Goal: Transaction & Acquisition: Download file/media

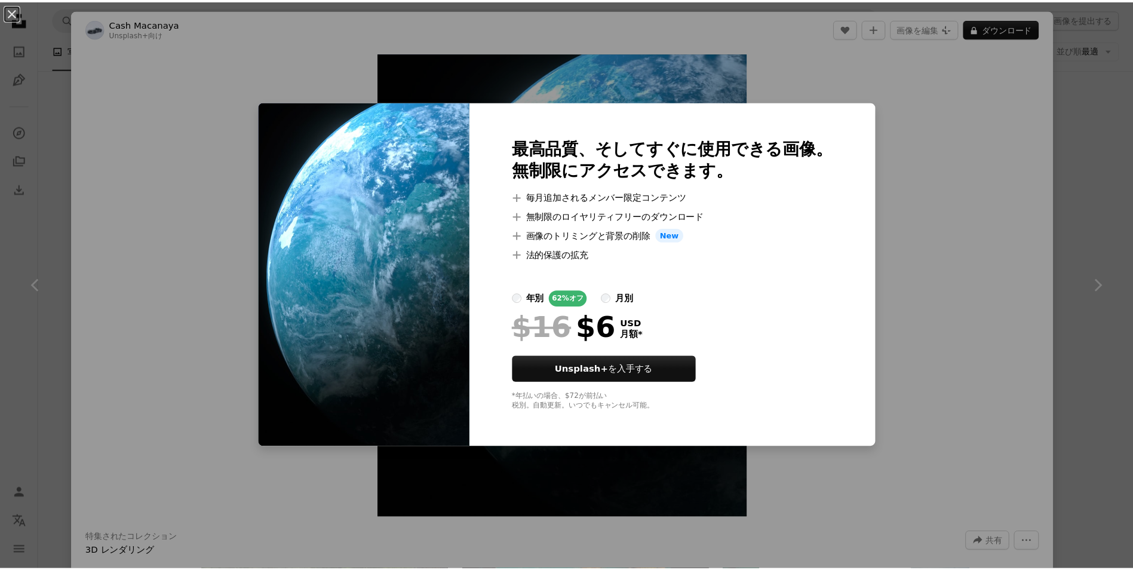
scroll to position [9015, 0]
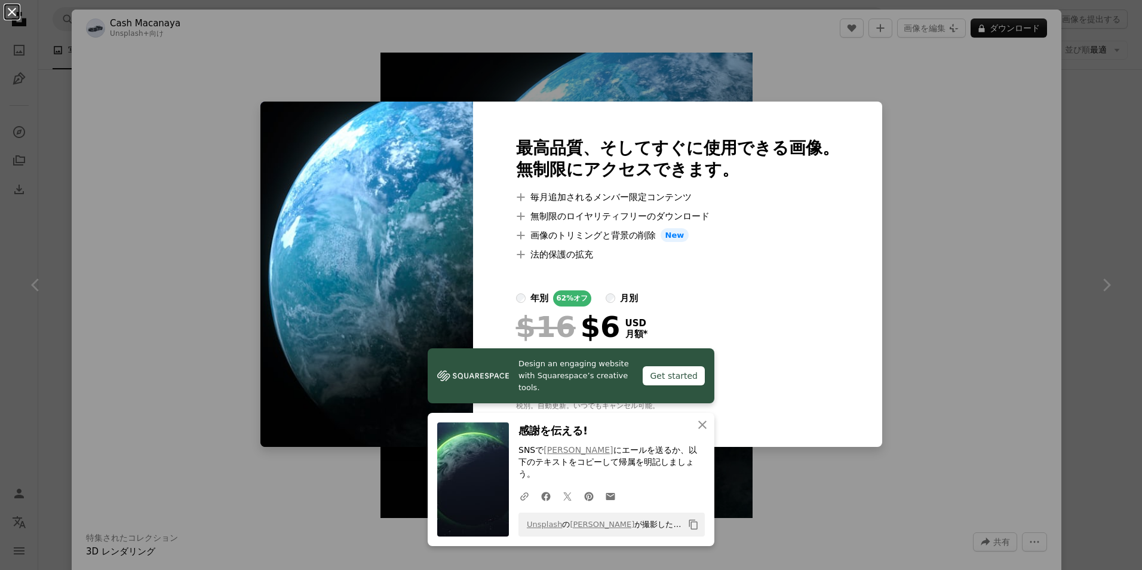
click at [11, 12] on button "An X shape" at bounding box center [12, 12] width 14 height 14
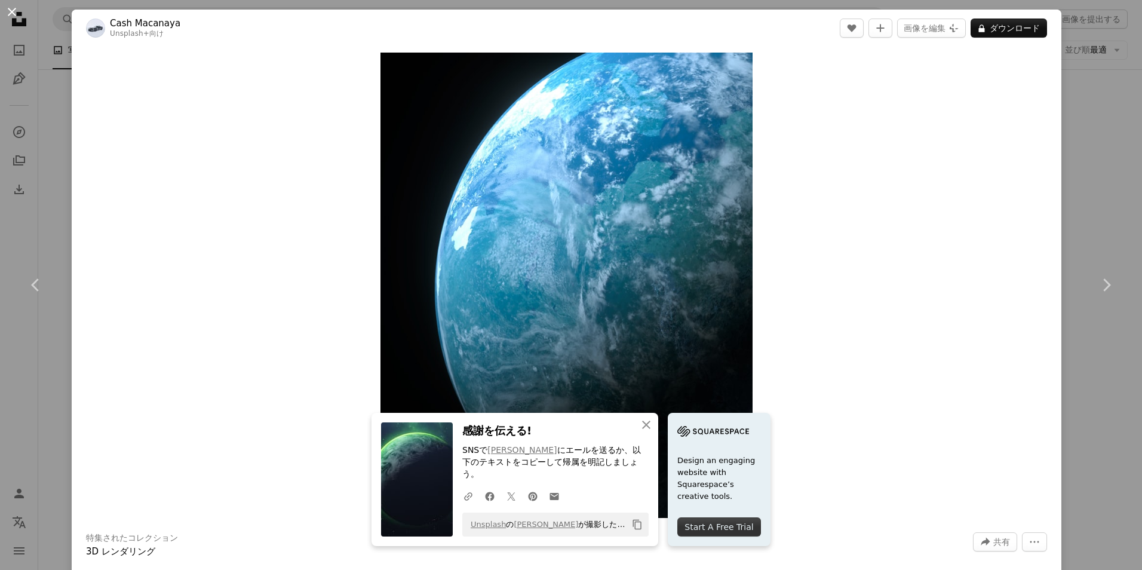
click at [10, 14] on button "An X shape" at bounding box center [12, 12] width 14 height 14
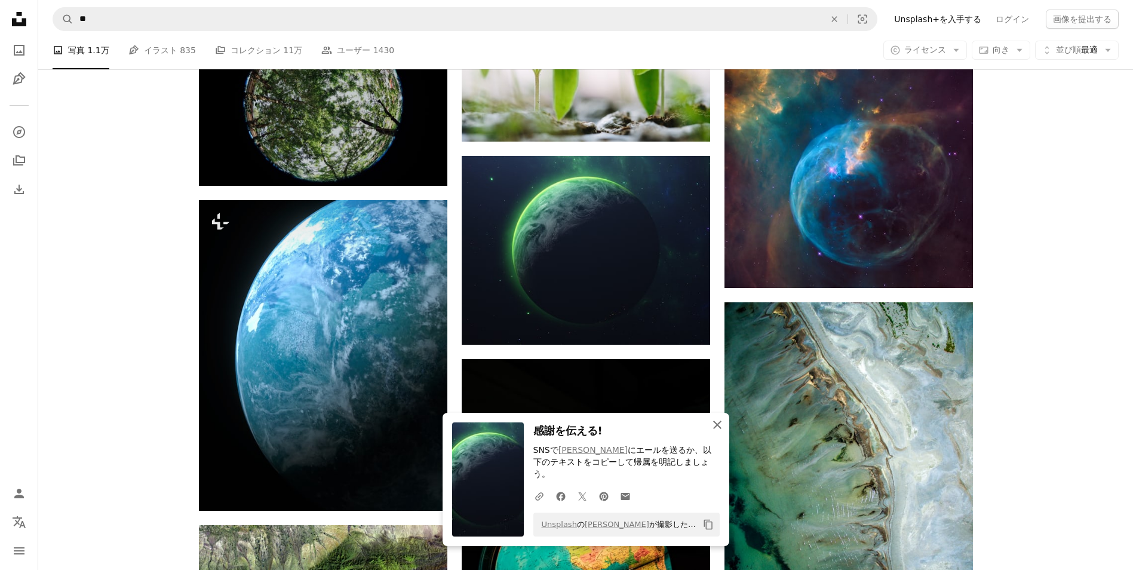
click at [716, 429] on icon "button" at bounding box center [717, 424] width 8 height 8
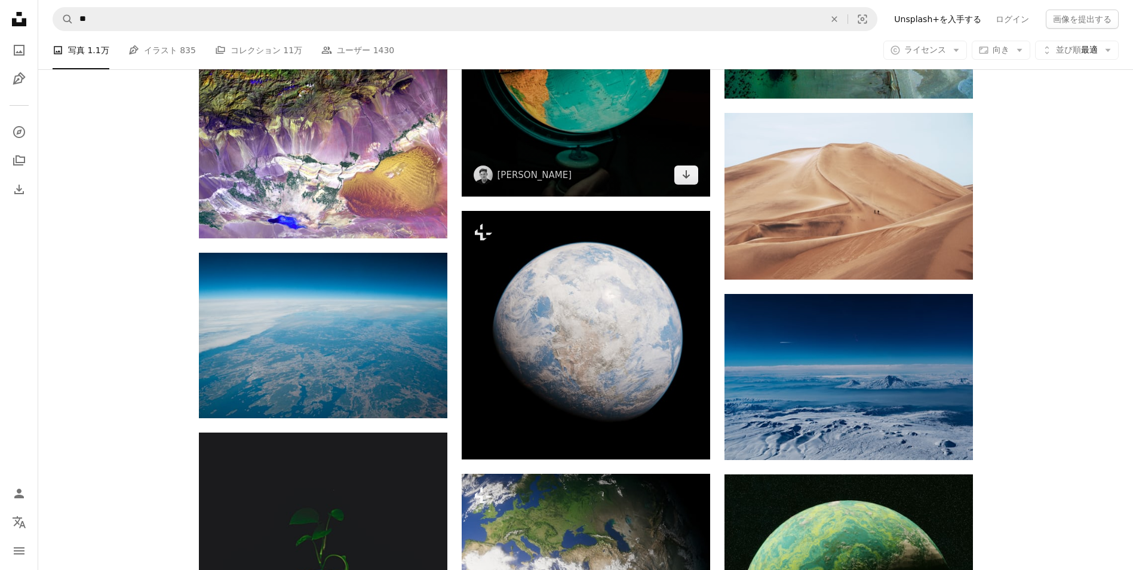
scroll to position [9553, 0]
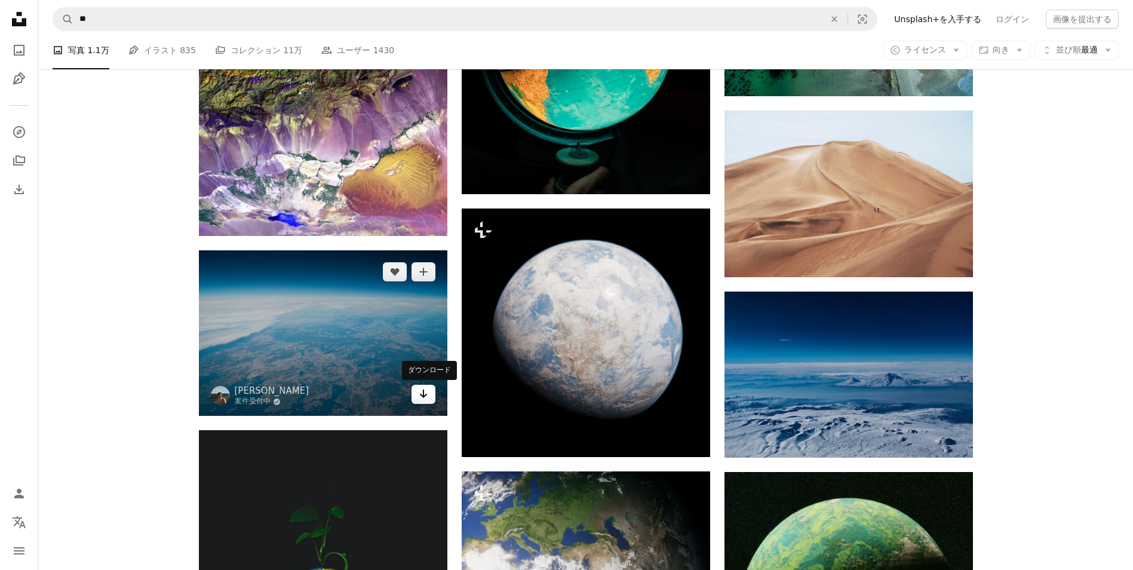
click at [419, 393] on icon "Arrow pointing down" at bounding box center [424, 393] width 10 height 14
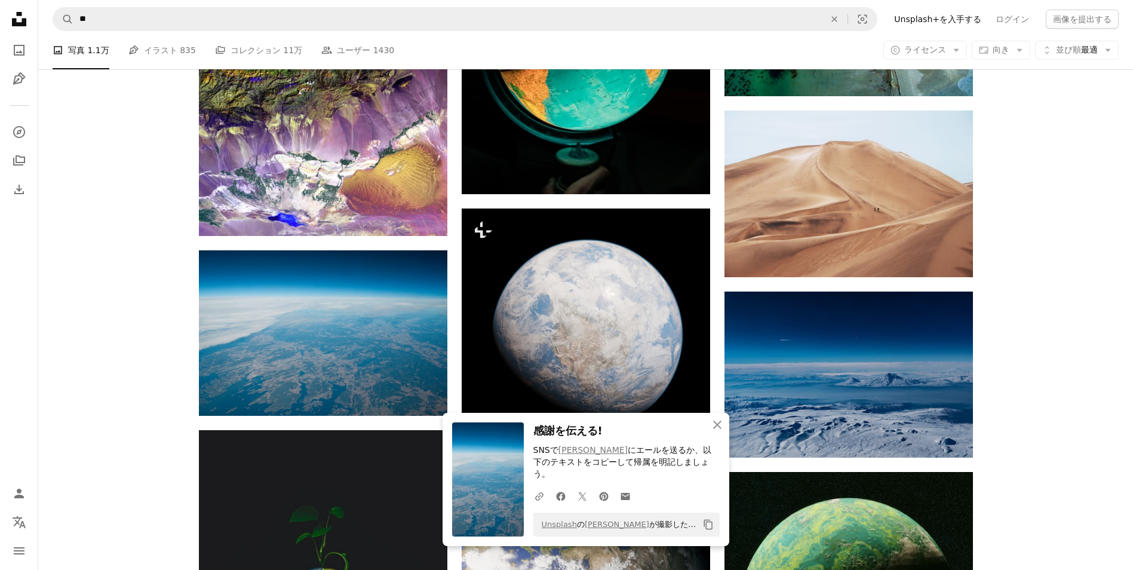
click at [713, 432] on icon "An X shape" at bounding box center [717, 424] width 14 height 14
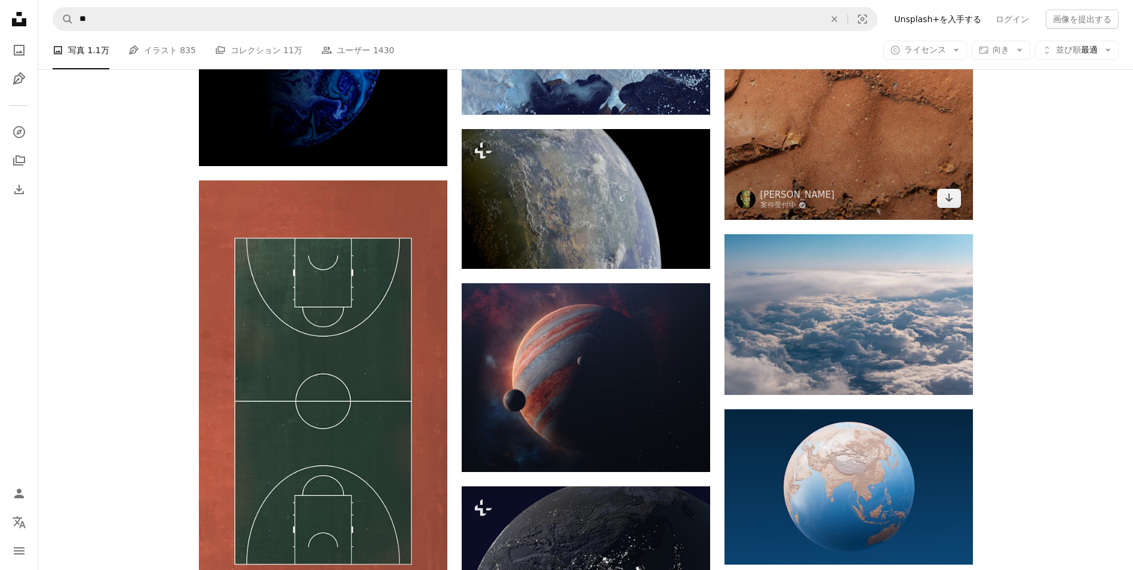
scroll to position [13195, 0]
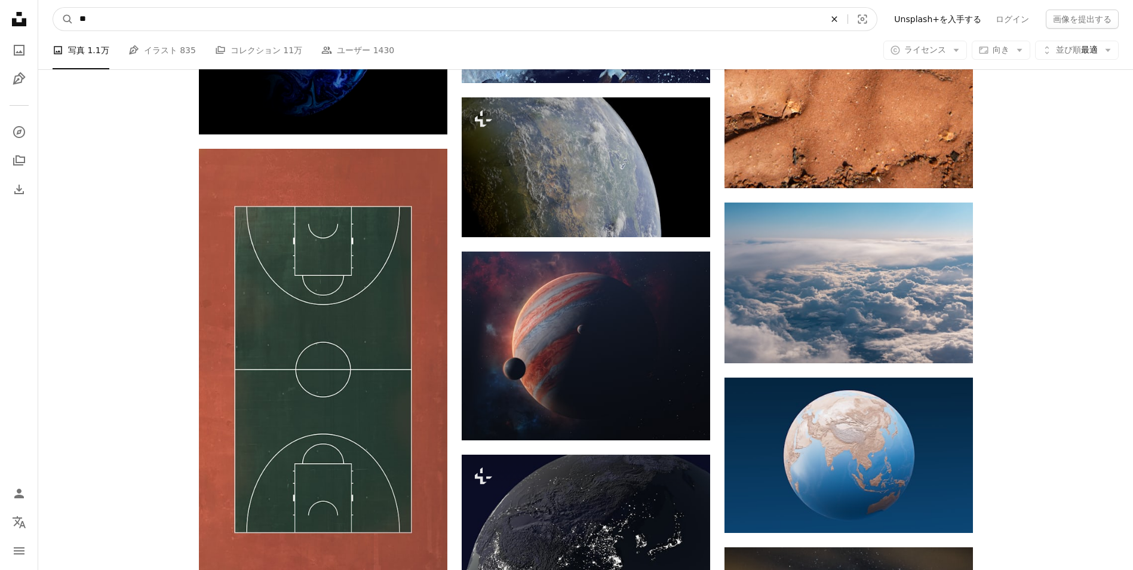
click at [847, 22] on icon "An X shape" at bounding box center [834, 19] width 26 height 10
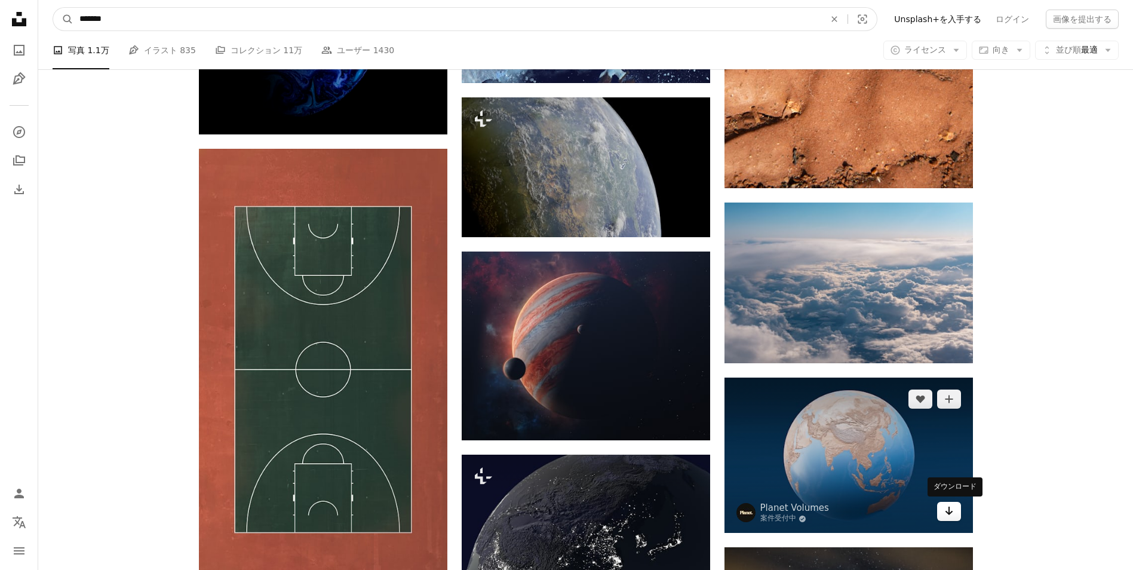
type input "*******"
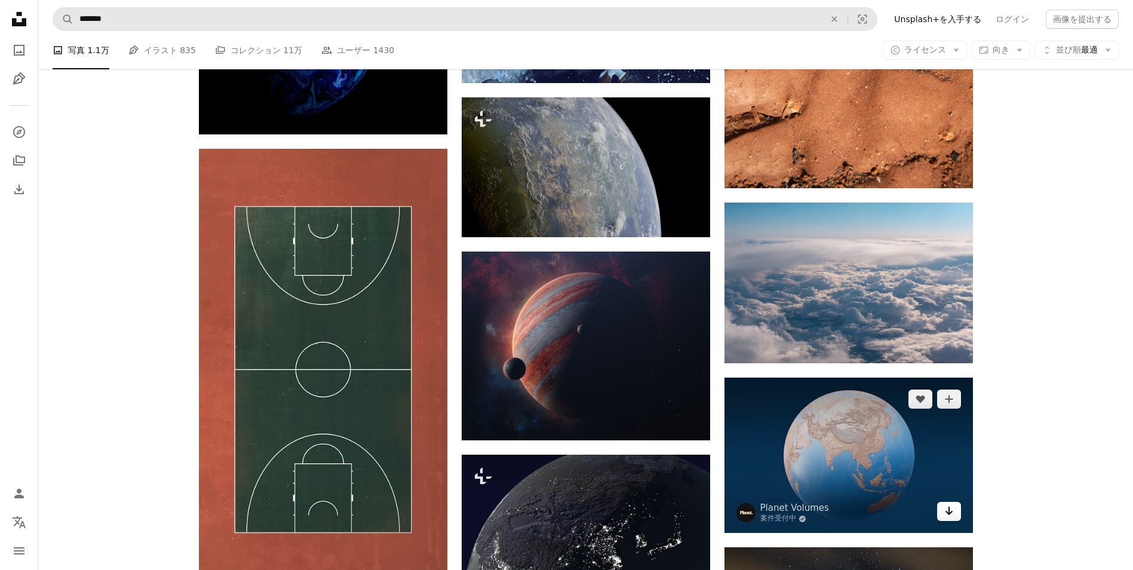
click at [943, 511] on link "Arrow pointing down" at bounding box center [949, 511] width 24 height 19
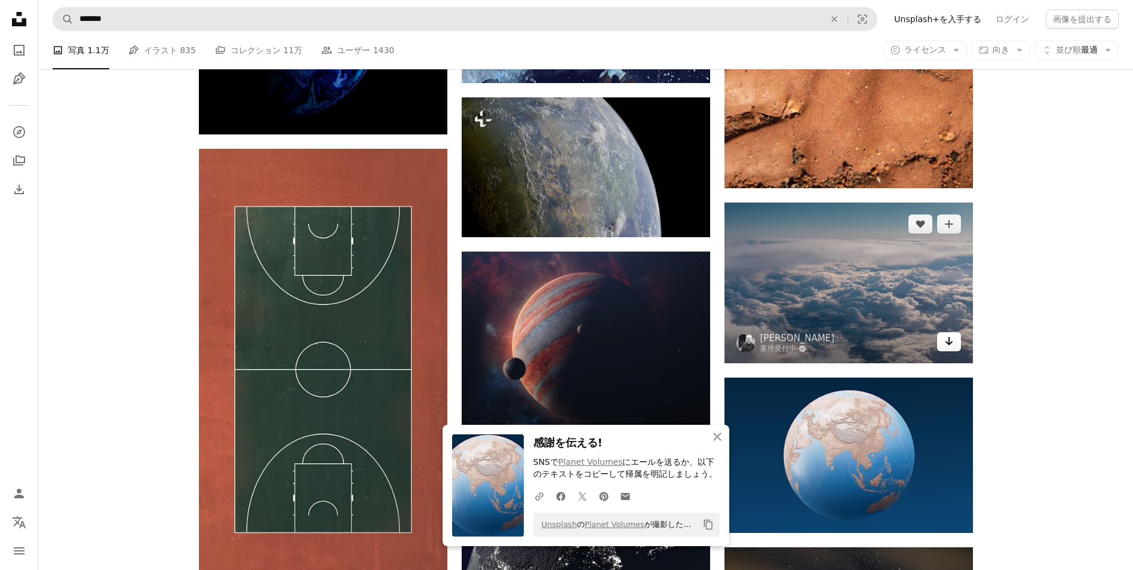
click at [952, 343] on icon "Arrow pointing down" at bounding box center [949, 341] width 10 height 14
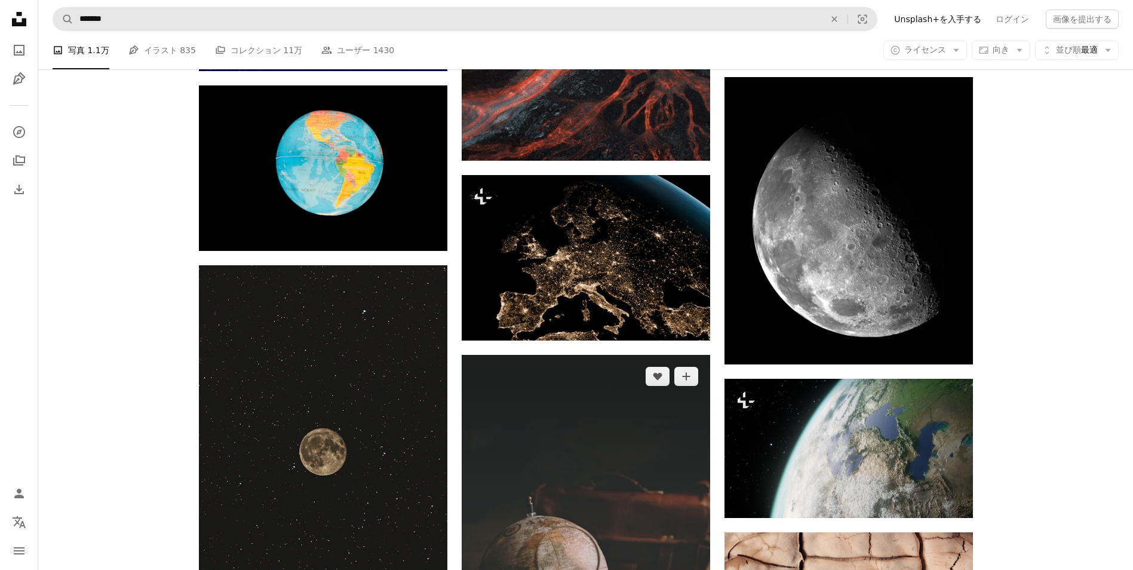
scroll to position [14449, 0]
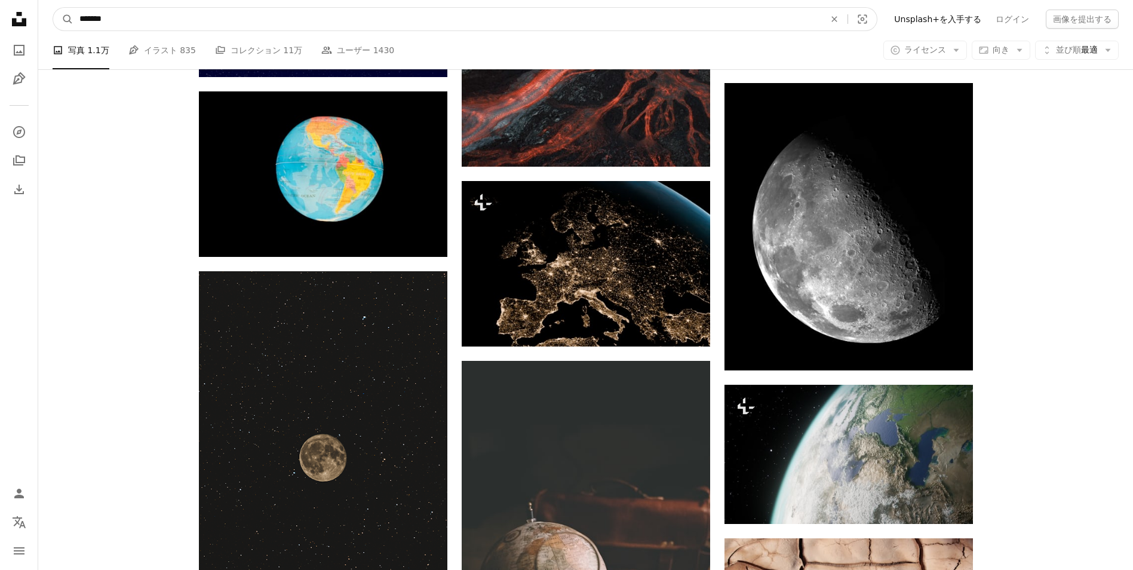
click at [338, 16] on input "*******" at bounding box center [447, 19] width 748 height 23
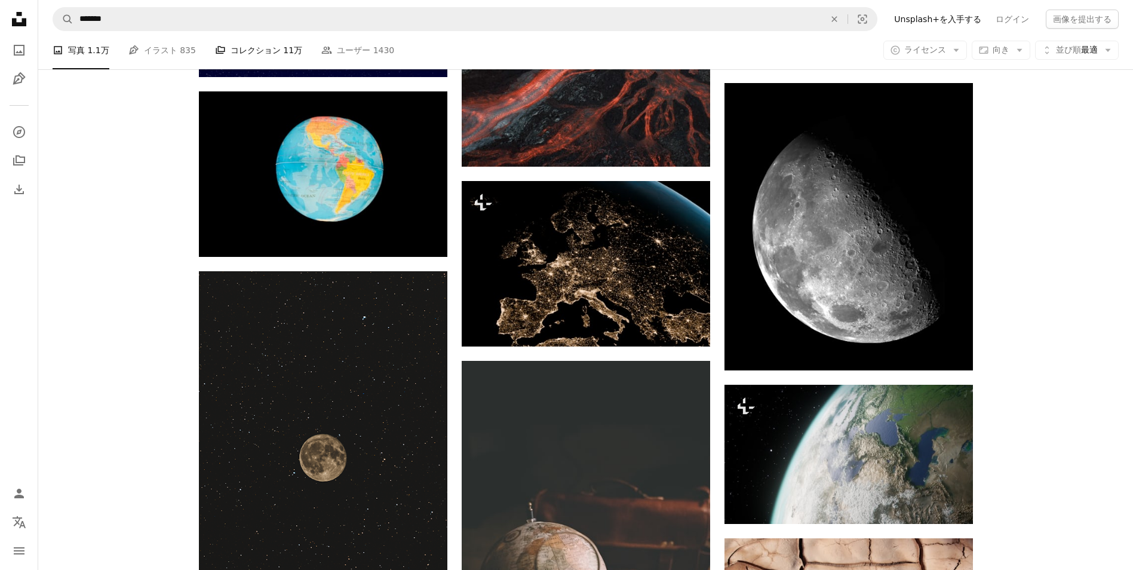
click at [234, 48] on link "A stack of folders コレクション 11万" at bounding box center [258, 50] width 87 height 38
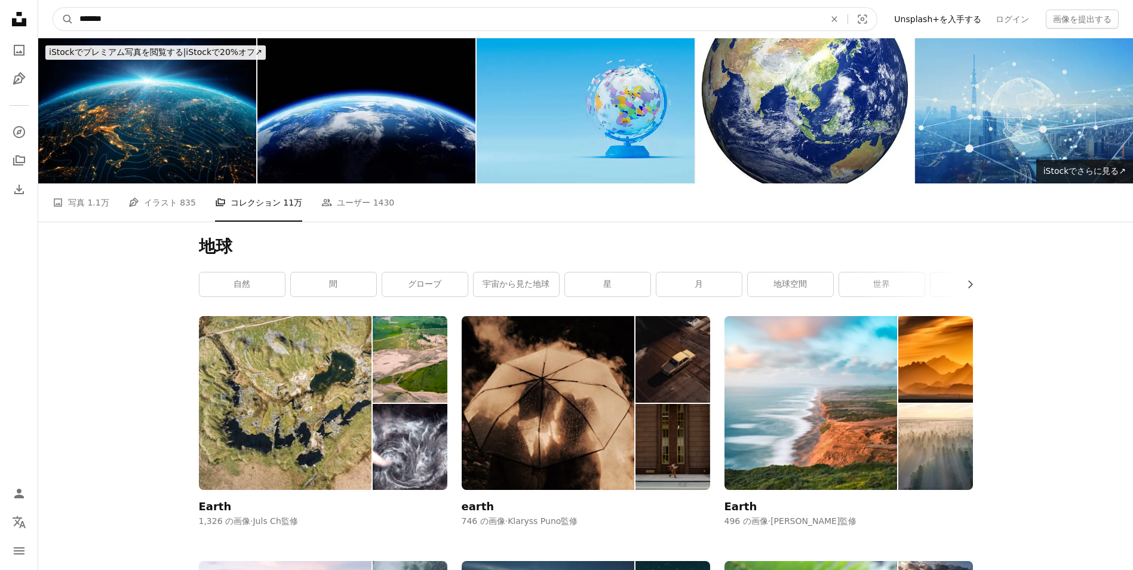
click at [627, 21] on input "*******" at bounding box center [447, 19] width 748 height 23
click button "A magnifying glass" at bounding box center [63, 19] width 20 height 23
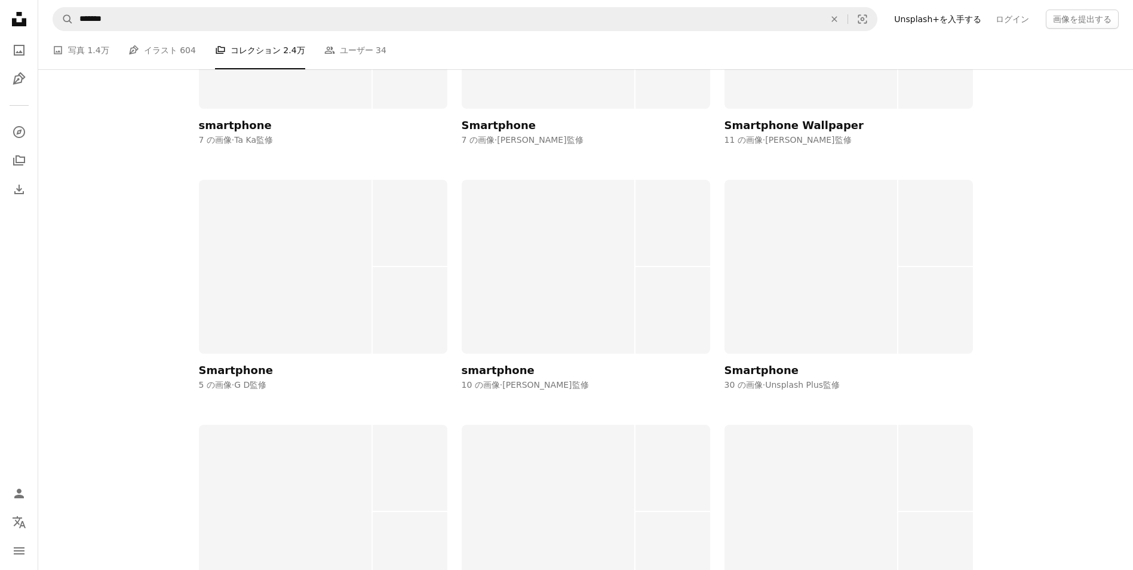
scroll to position [5553, 0]
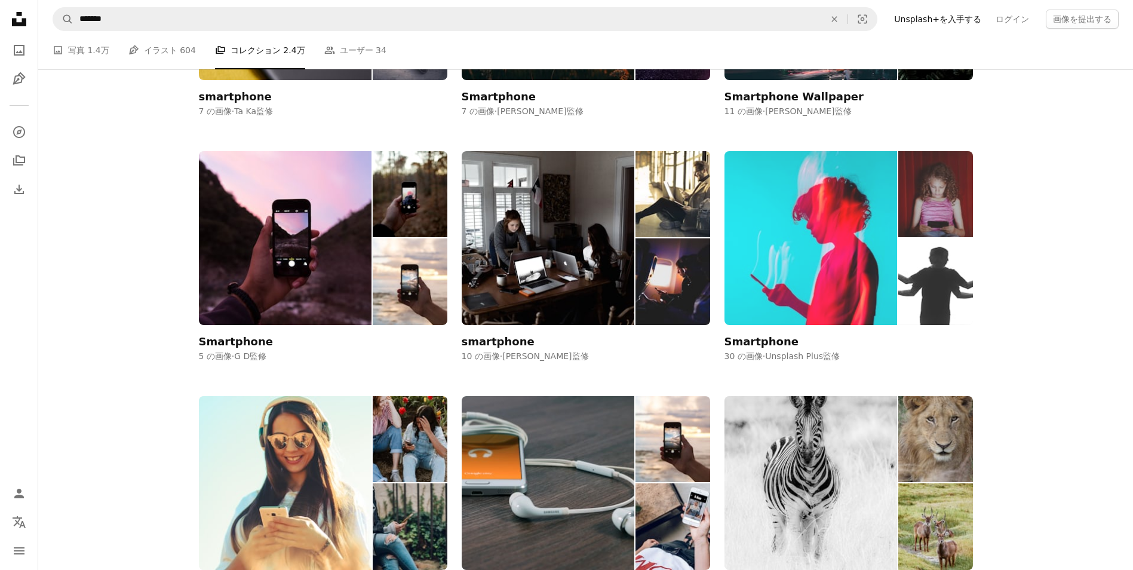
click at [836, 282] on img at bounding box center [810, 238] width 173 height 174
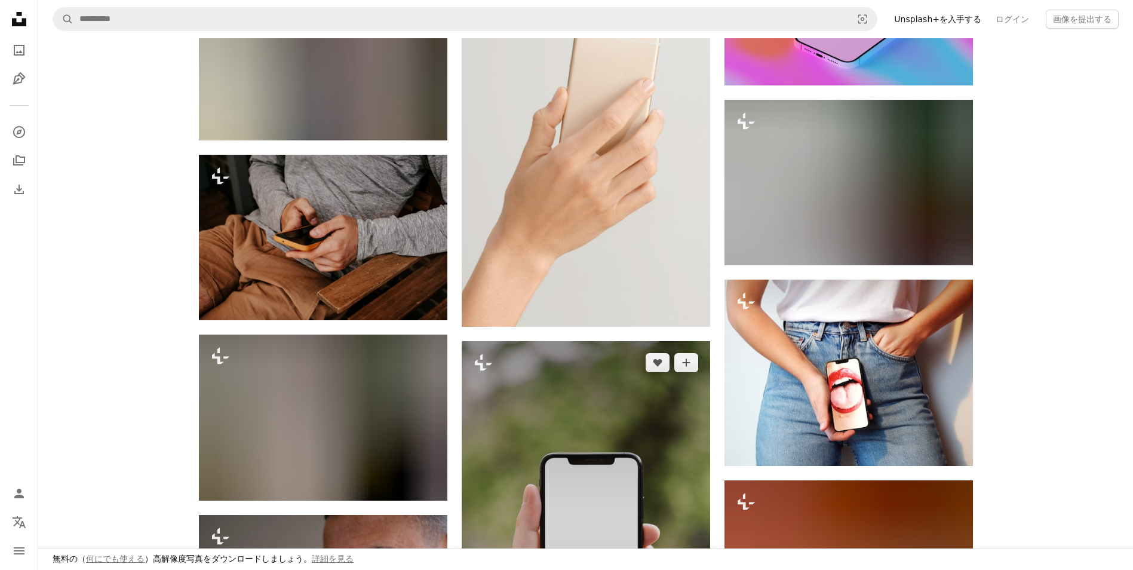
scroll to position [657, 0]
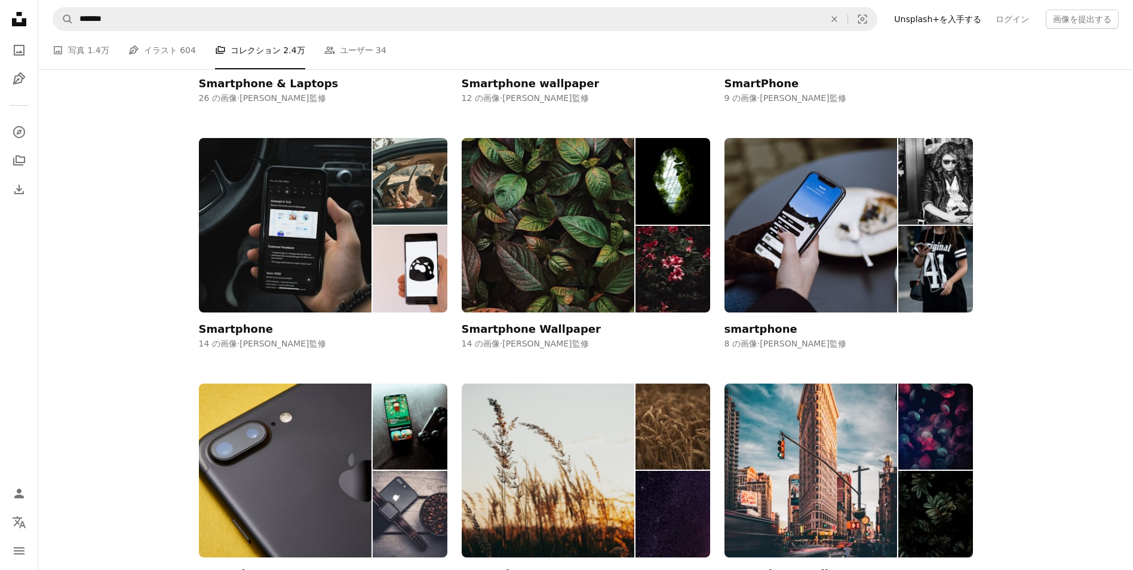
scroll to position [5075, 0]
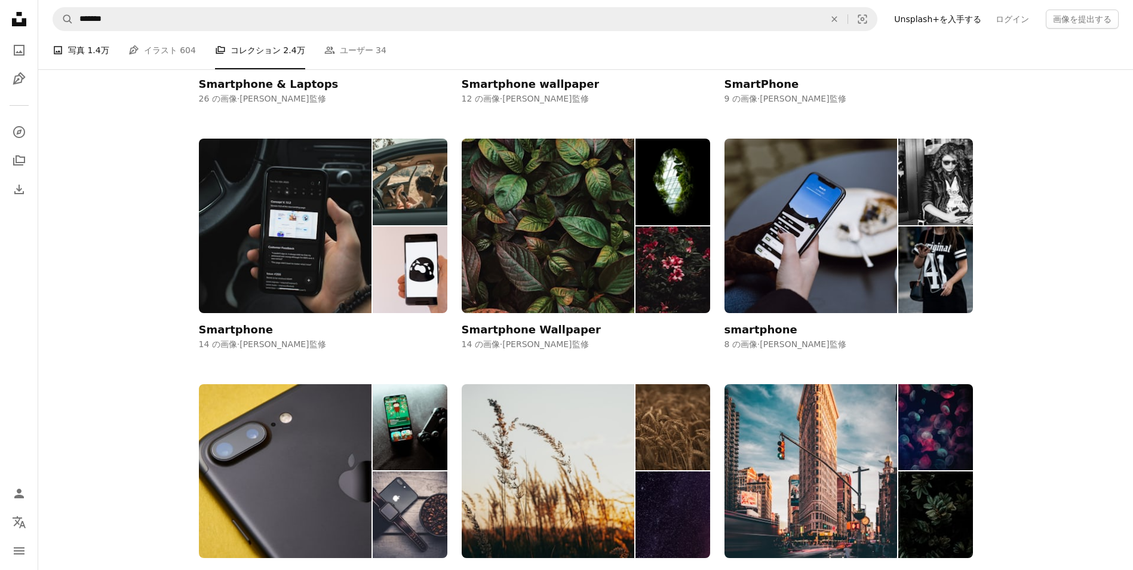
click at [99, 50] on span "1.4万" at bounding box center [97, 50] width 21 height 13
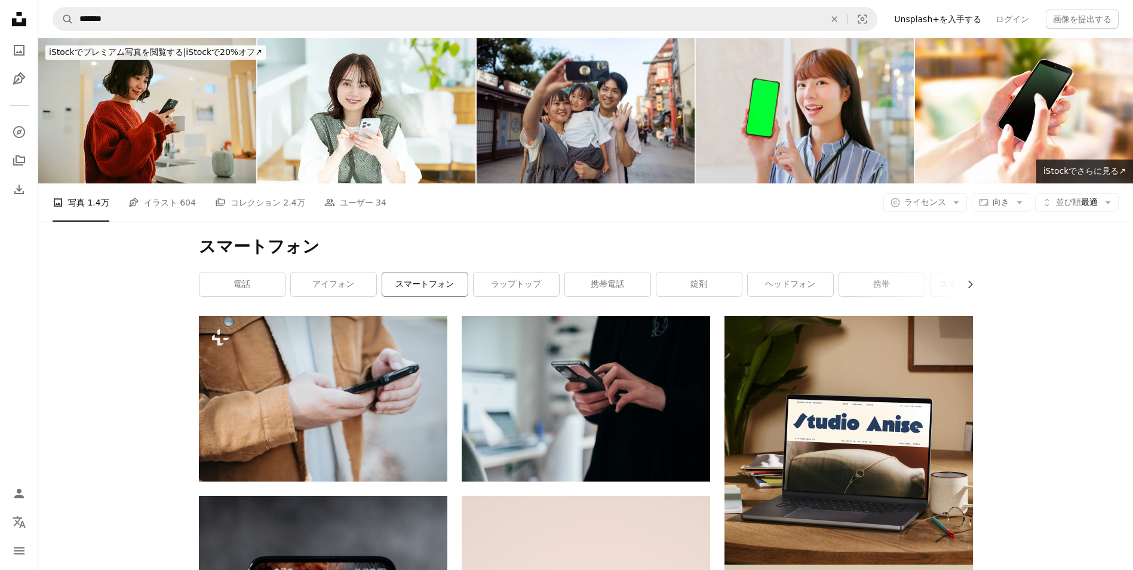
click at [432, 288] on link "スマートフォン" at bounding box center [424, 284] width 85 height 24
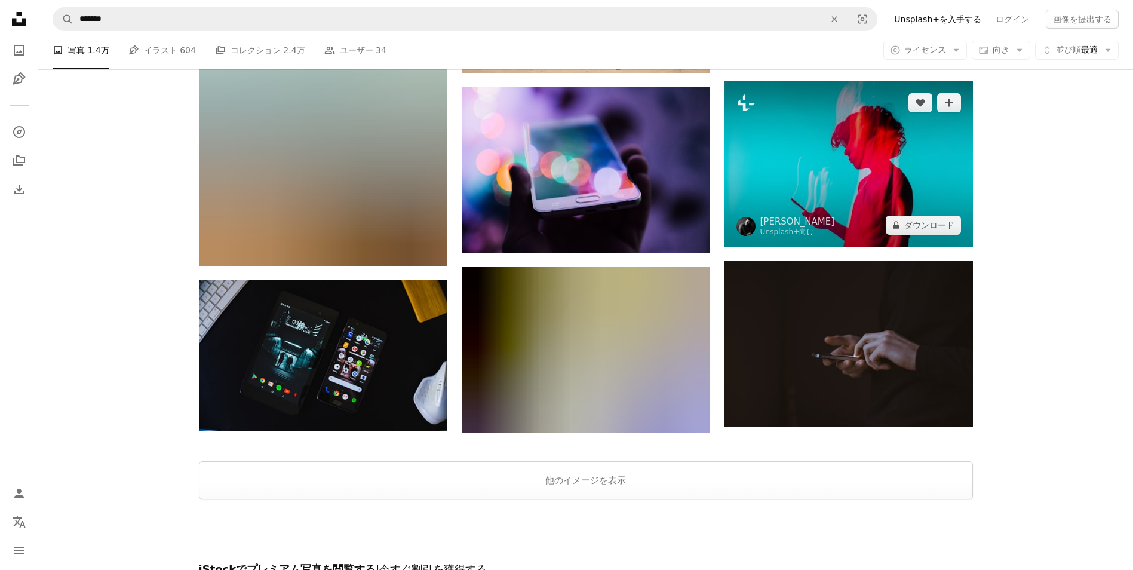
scroll to position [1552, 0]
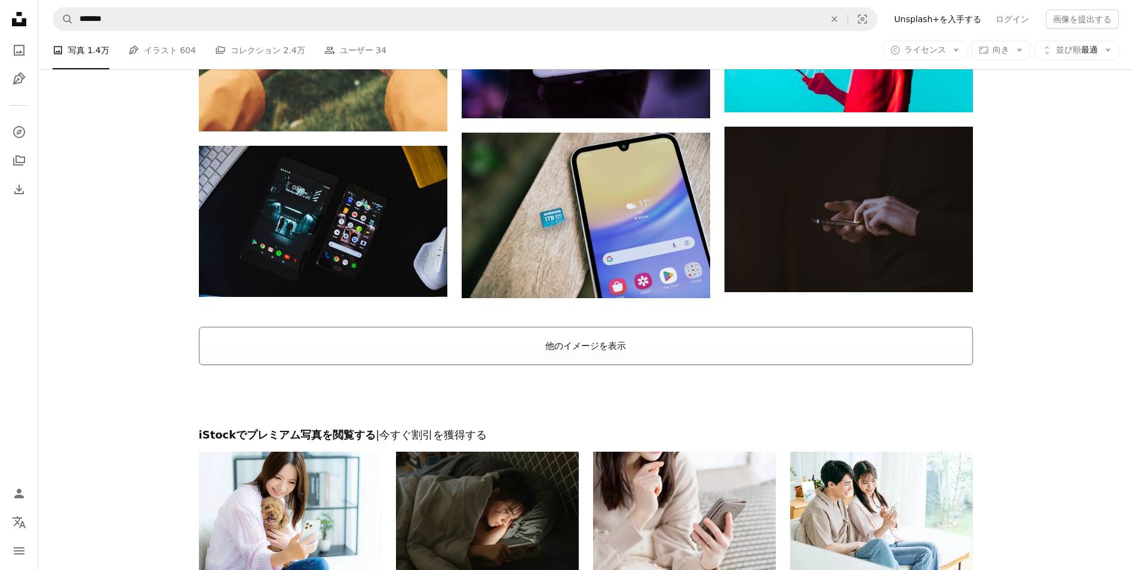
click at [756, 338] on button "他のイメージを表示" at bounding box center [586, 346] width 774 height 38
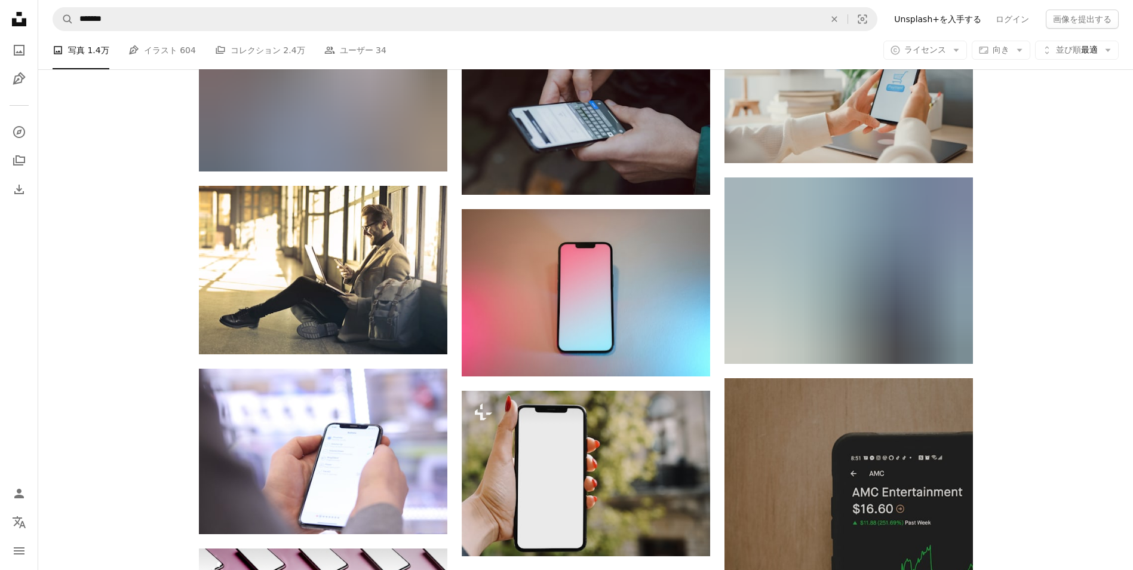
scroll to position [11105, 0]
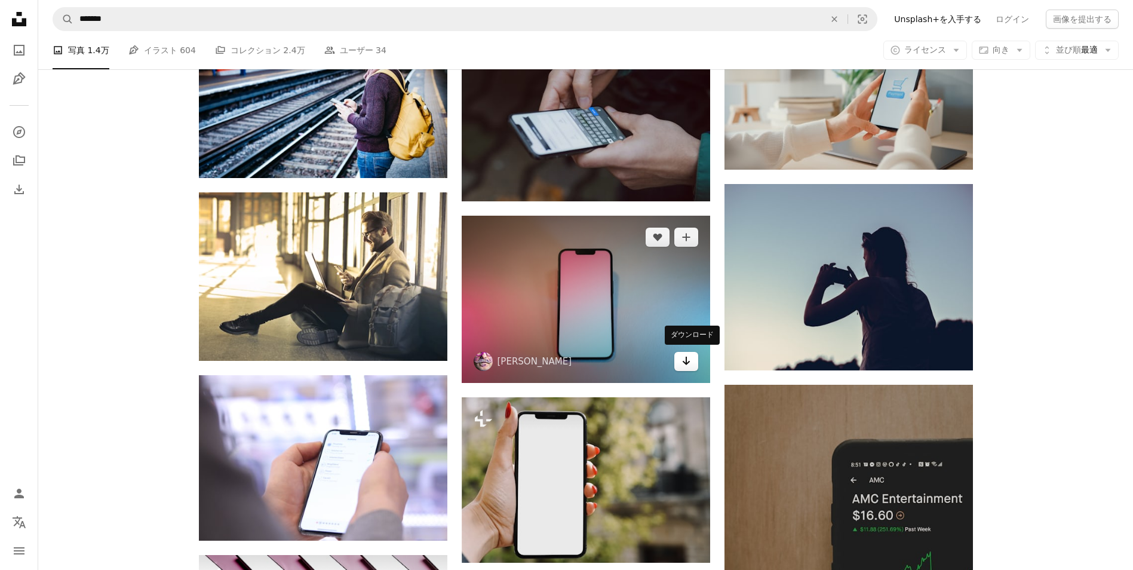
click at [690, 358] on icon "Arrow pointing down" at bounding box center [686, 360] width 10 height 14
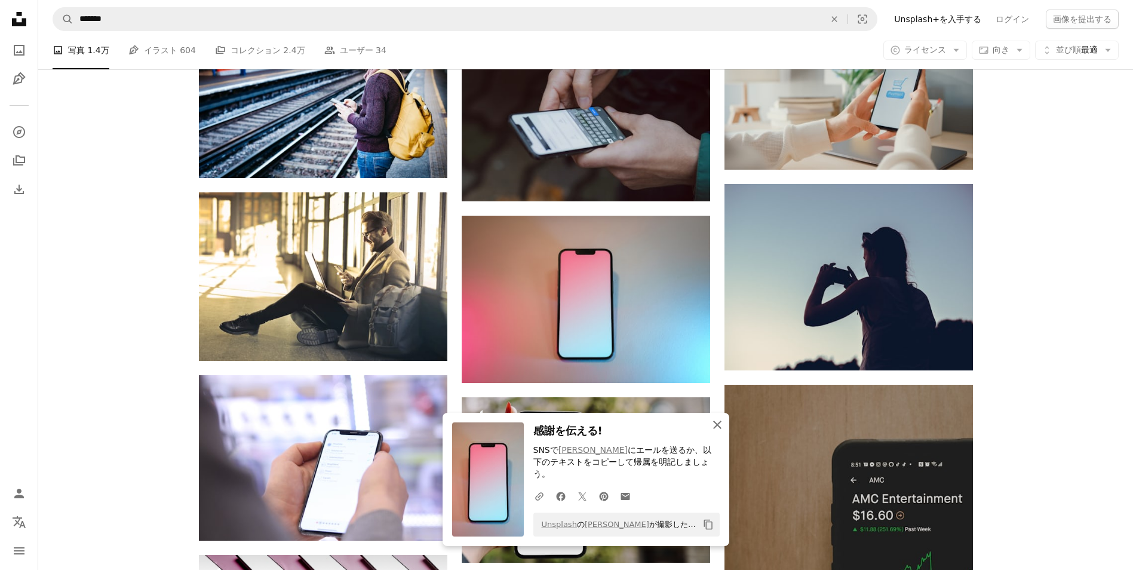
click at [713, 432] on icon "An X shape" at bounding box center [717, 424] width 14 height 14
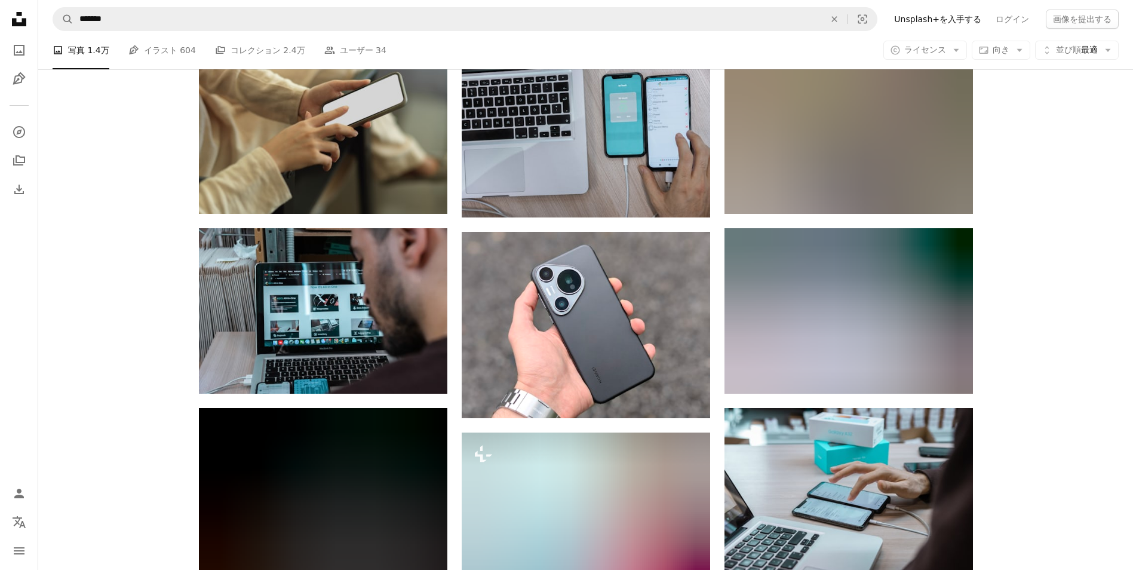
scroll to position [37136, 0]
